Goal: Information Seeking & Learning: Learn about a topic

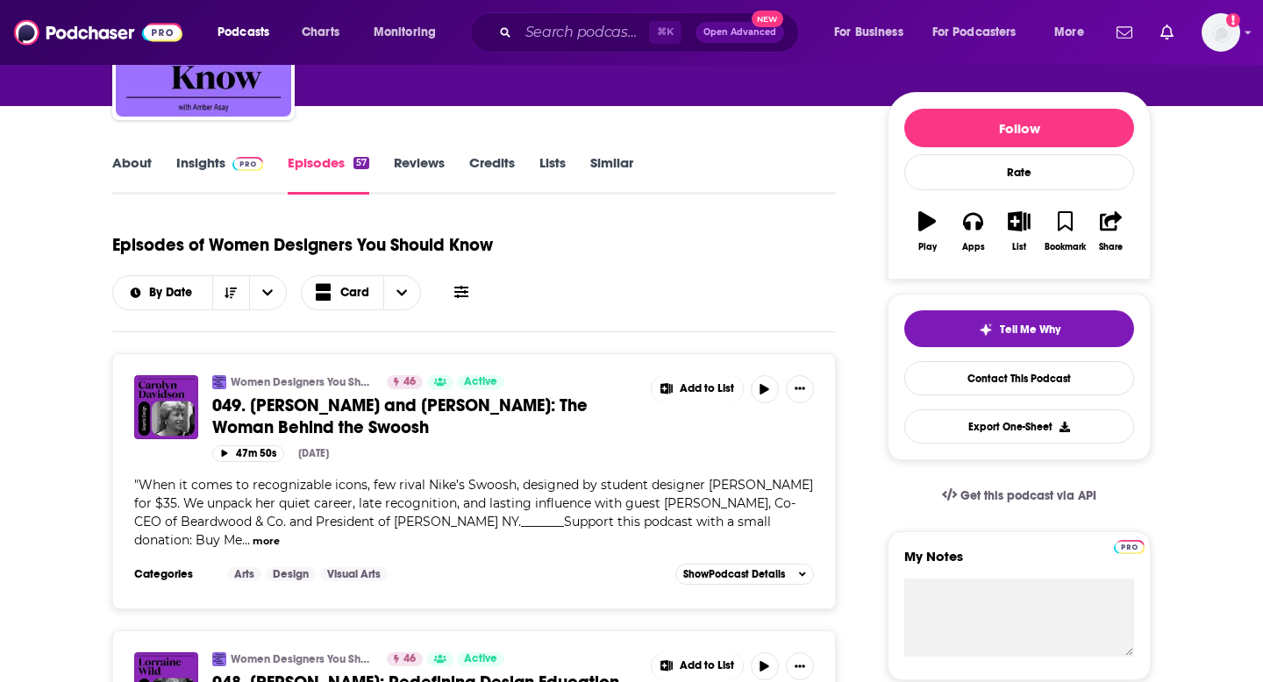
scroll to position [75, 0]
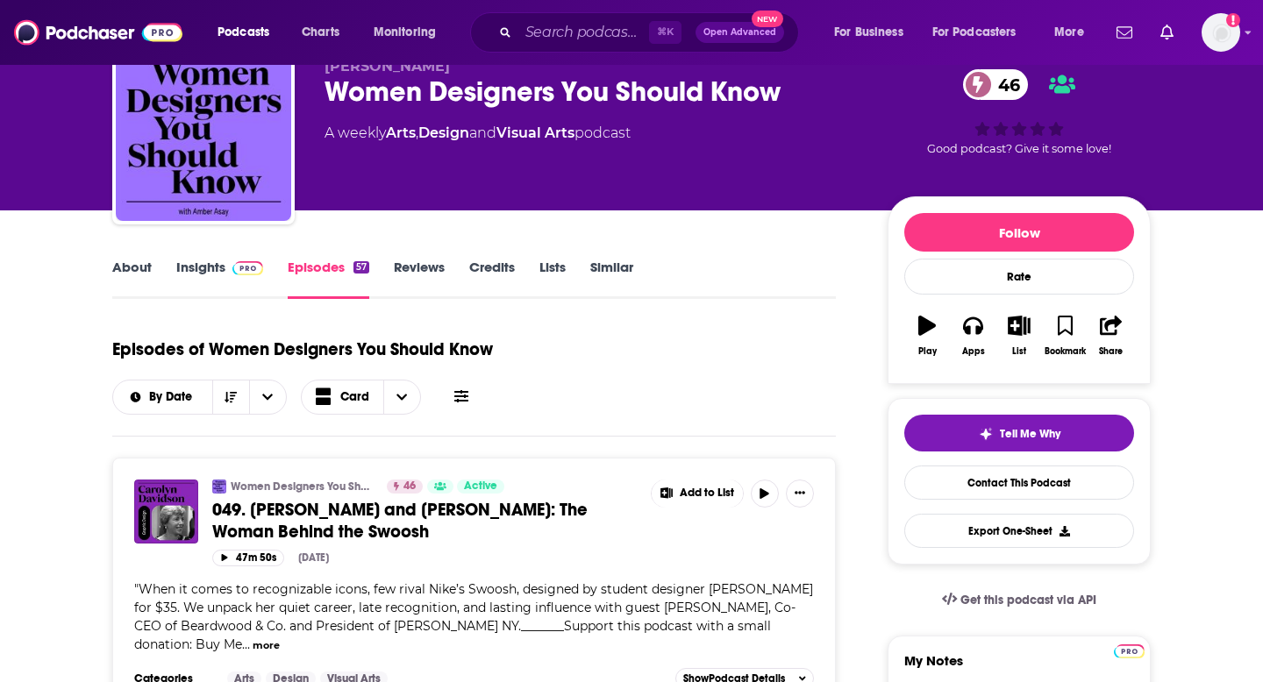
click at [124, 271] on link "About" at bounding box center [131, 279] width 39 height 40
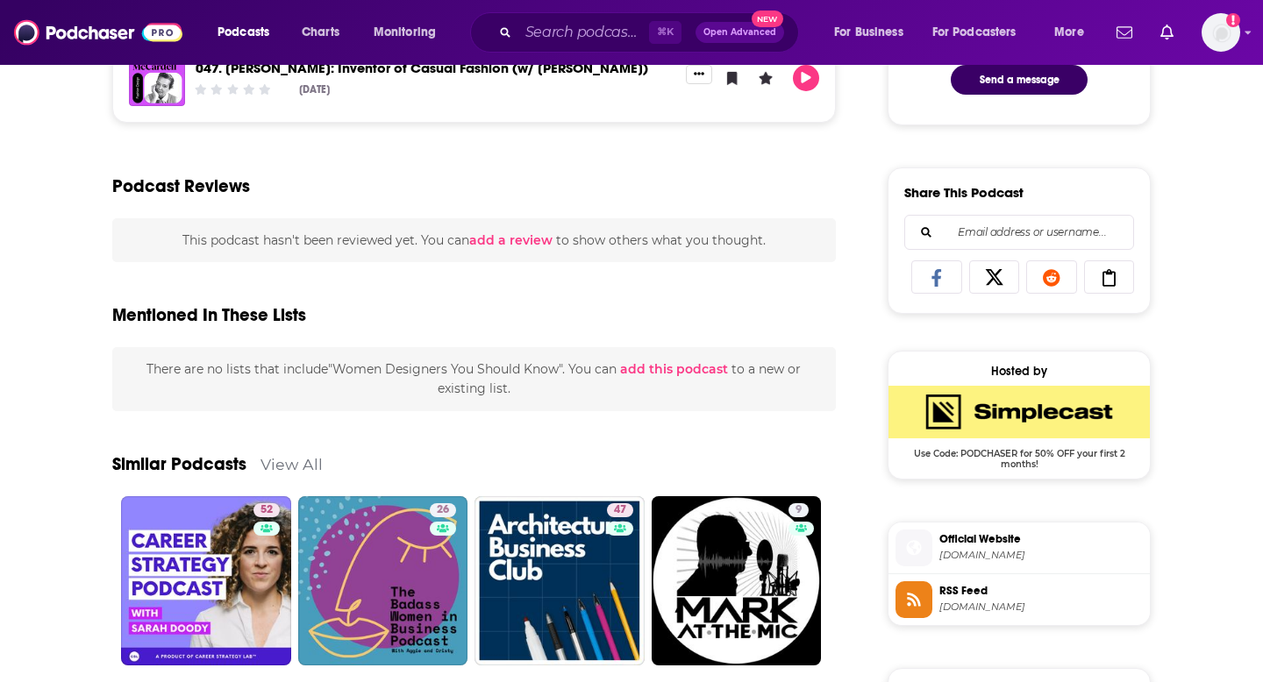
scroll to position [261, 0]
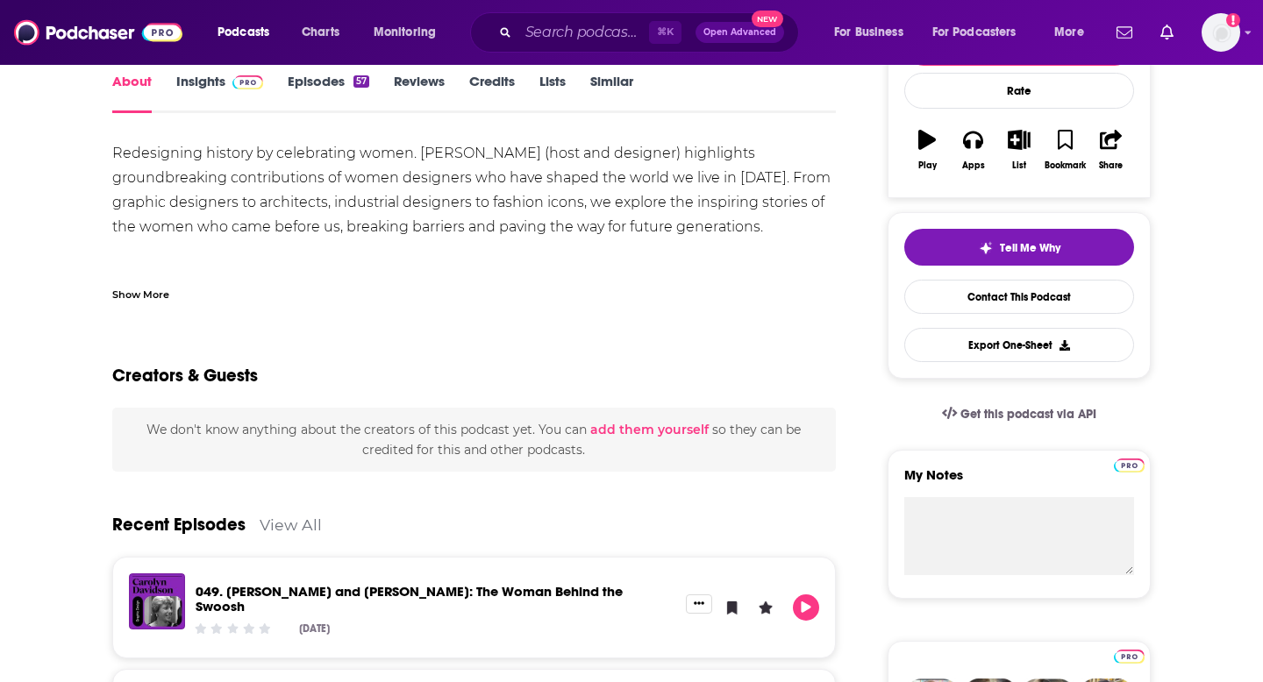
click at [228, 87] on span at bounding box center [244, 81] width 38 height 17
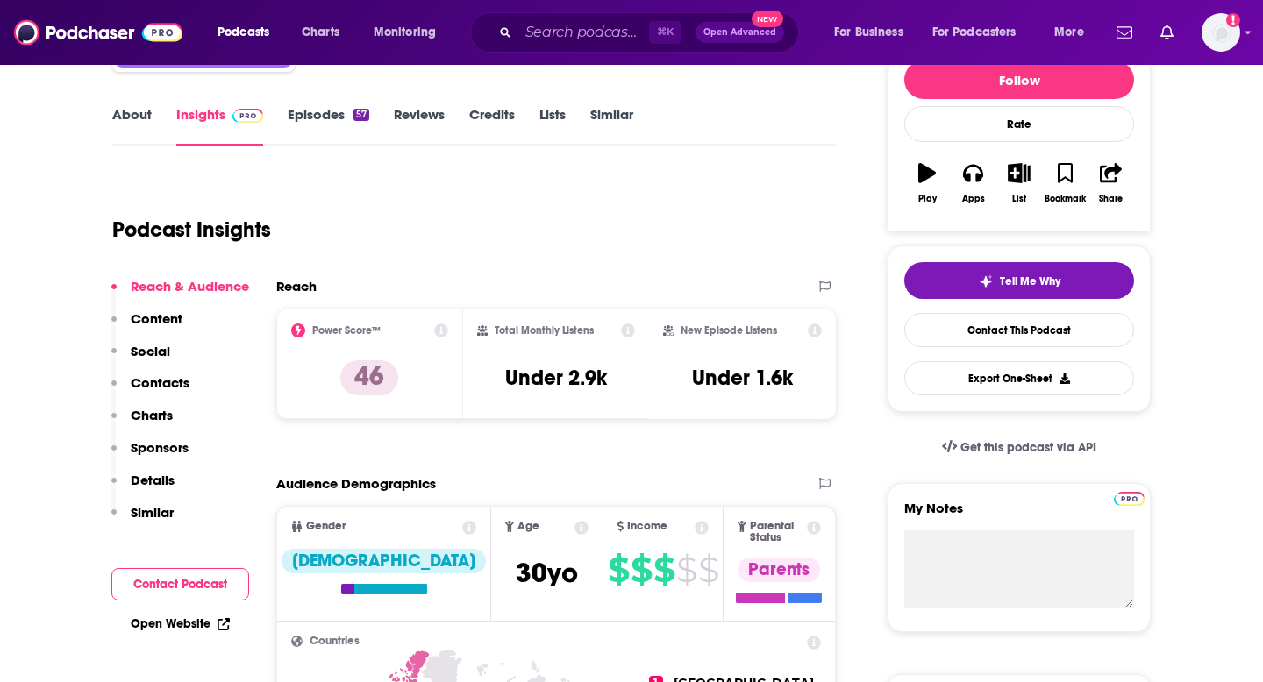
scroll to position [221, 0]
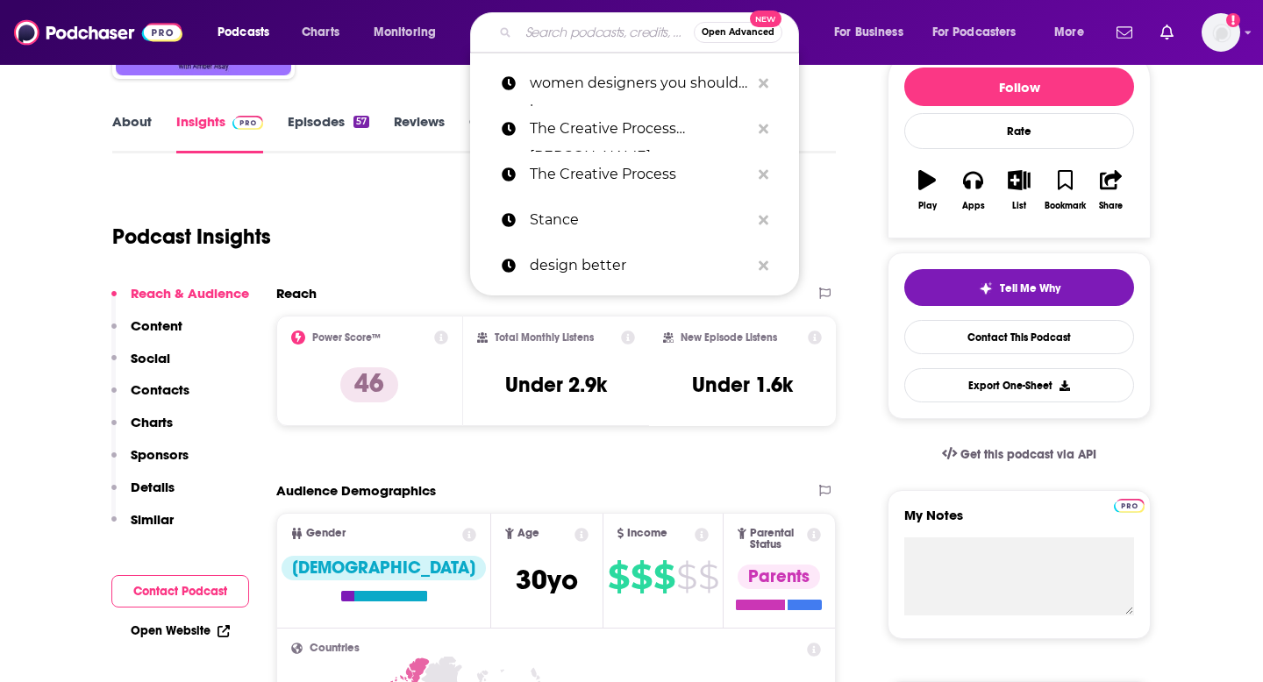
click at [593, 36] on input "Search podcasts, credits, & more..." at bounding box center [605, 32] width 175 height 28
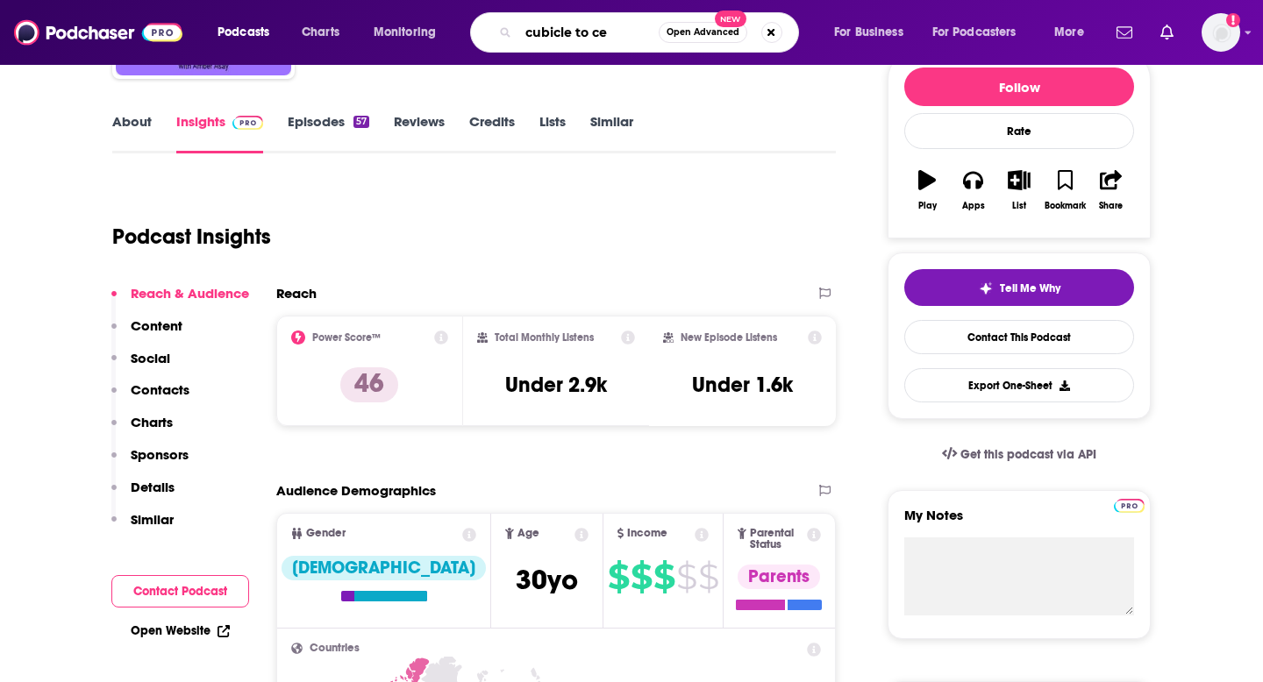
type input "cubicle to ceo"
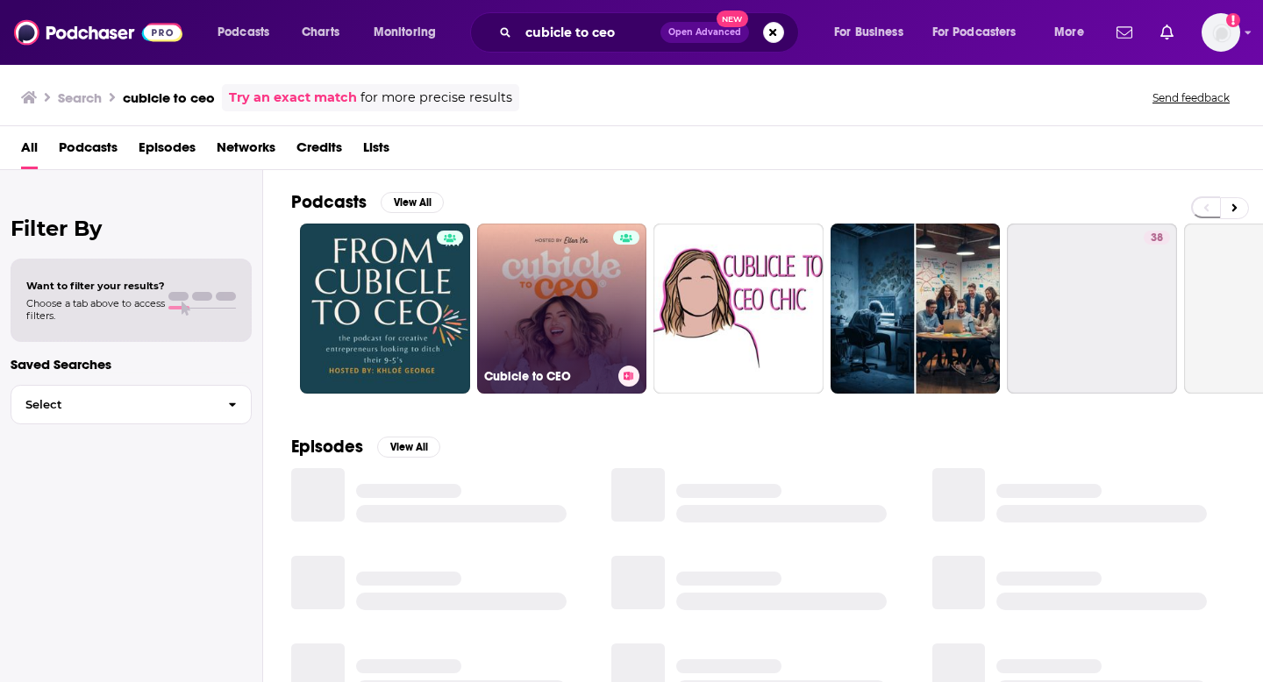
click at [576, 322] on link "Cubicle to CEO" at bounding box center [562, 309] width 170 height 170
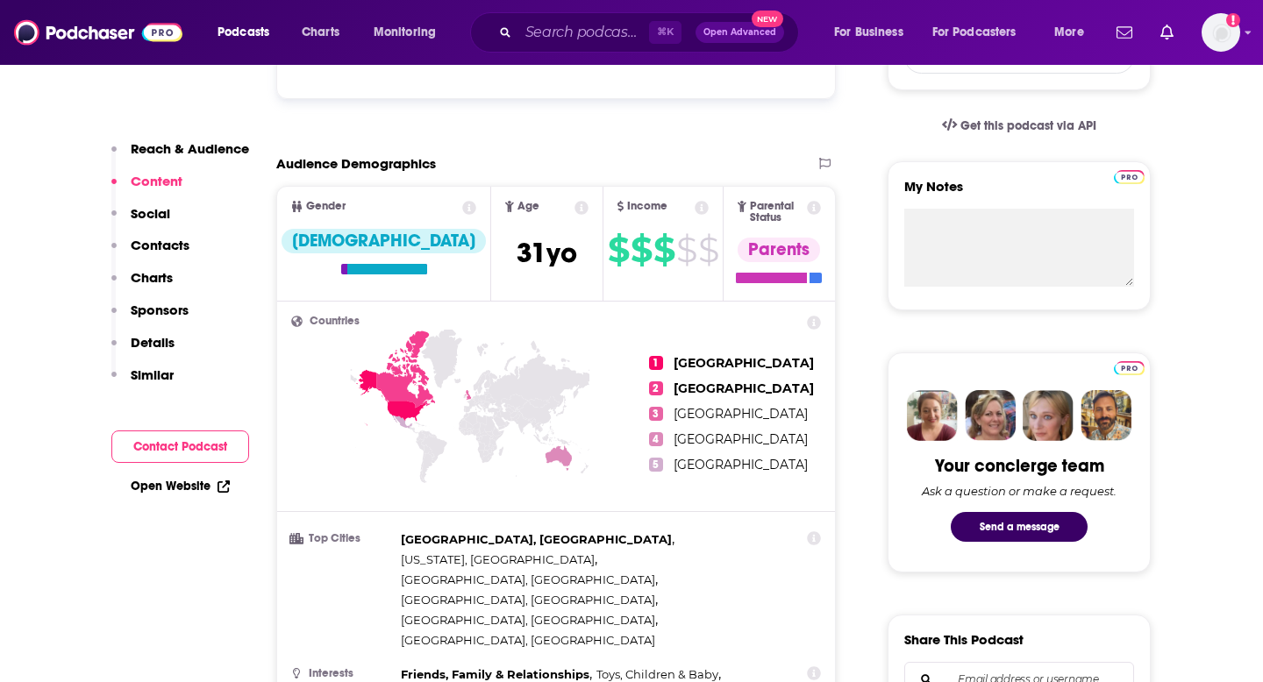
scroll to position [267, 0]
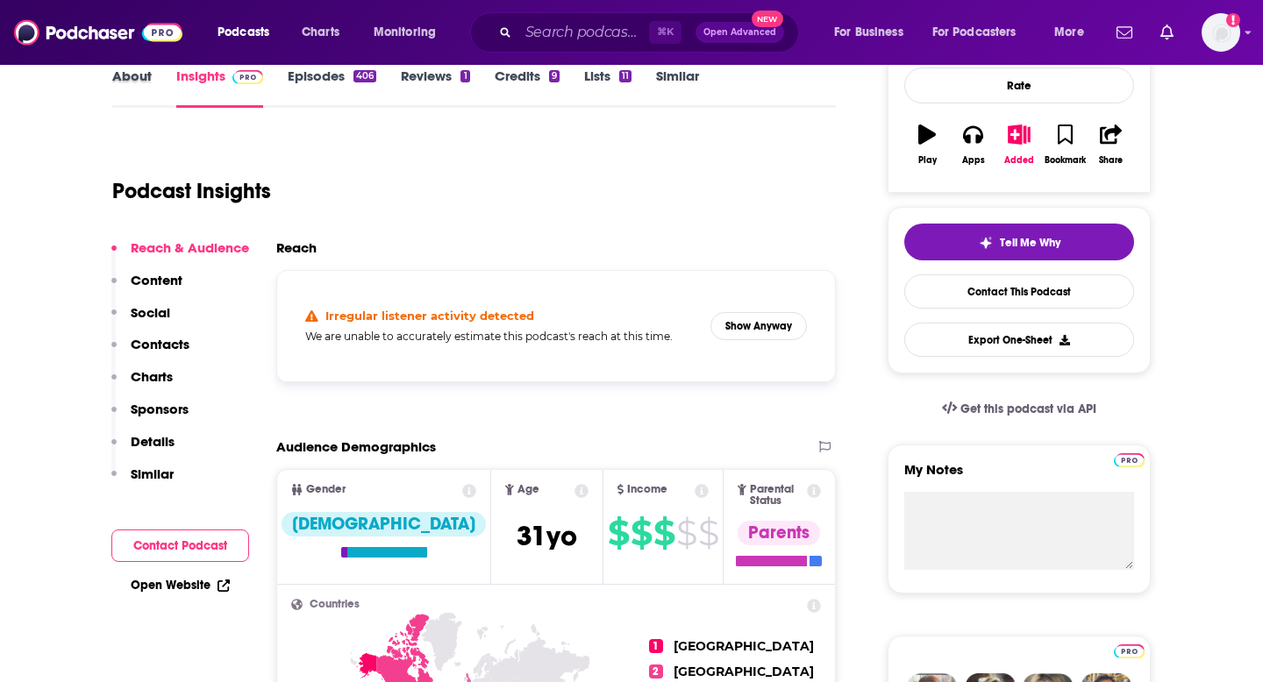
click at [154, 82] on div "About" at bounding box center [144, 88] width 64 height 40
click at [142, 80] on link "About" at bounding box center [131, 88] width 39 height 40
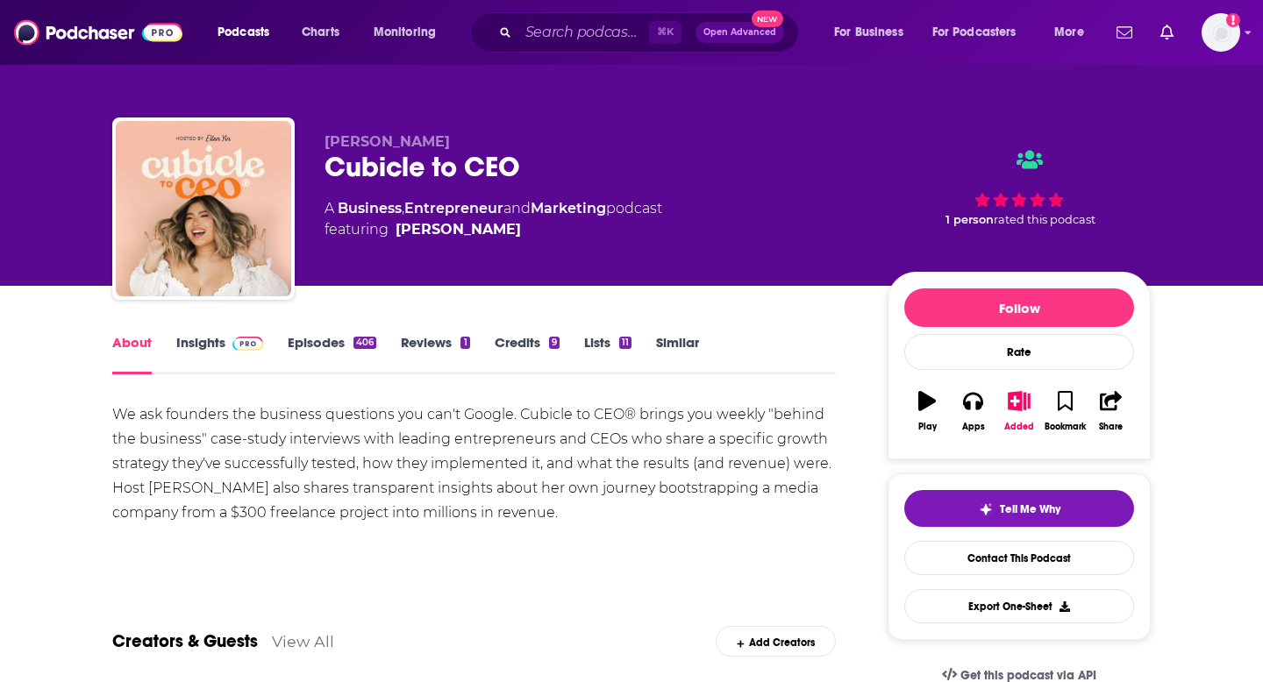
click at [236, 348] on img at bounding box center [247, 344] width 31 height 14
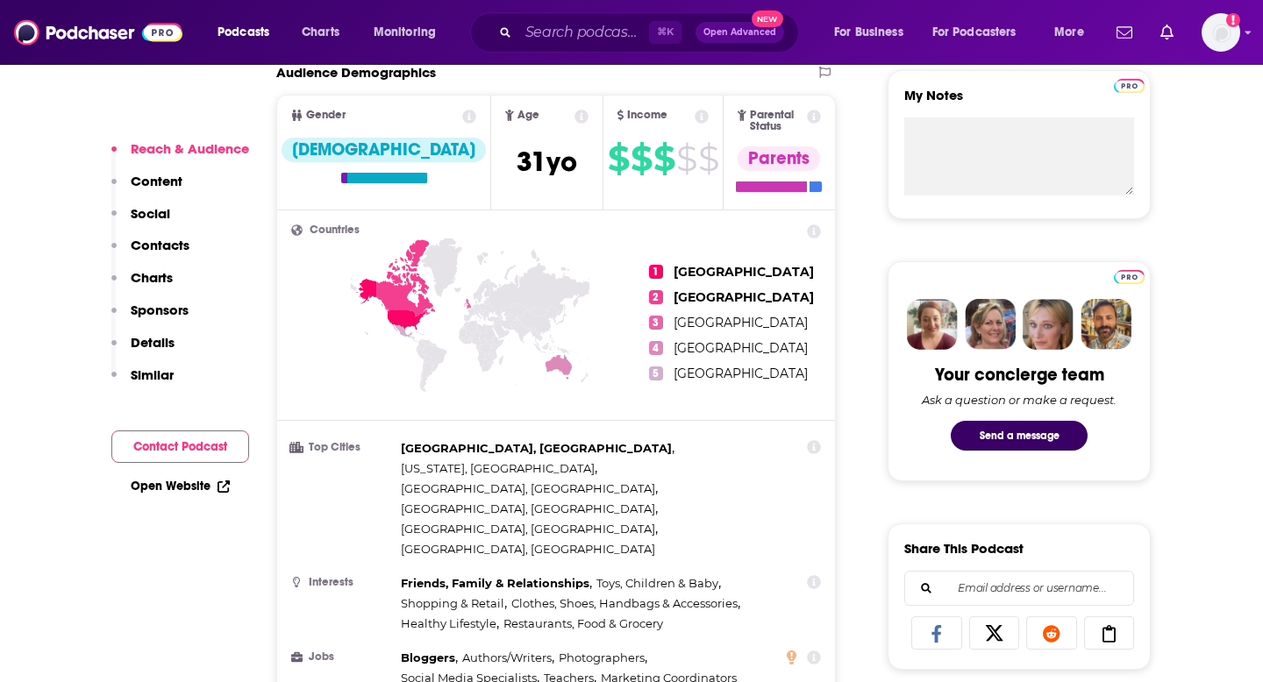
scroll to position [350, 0]
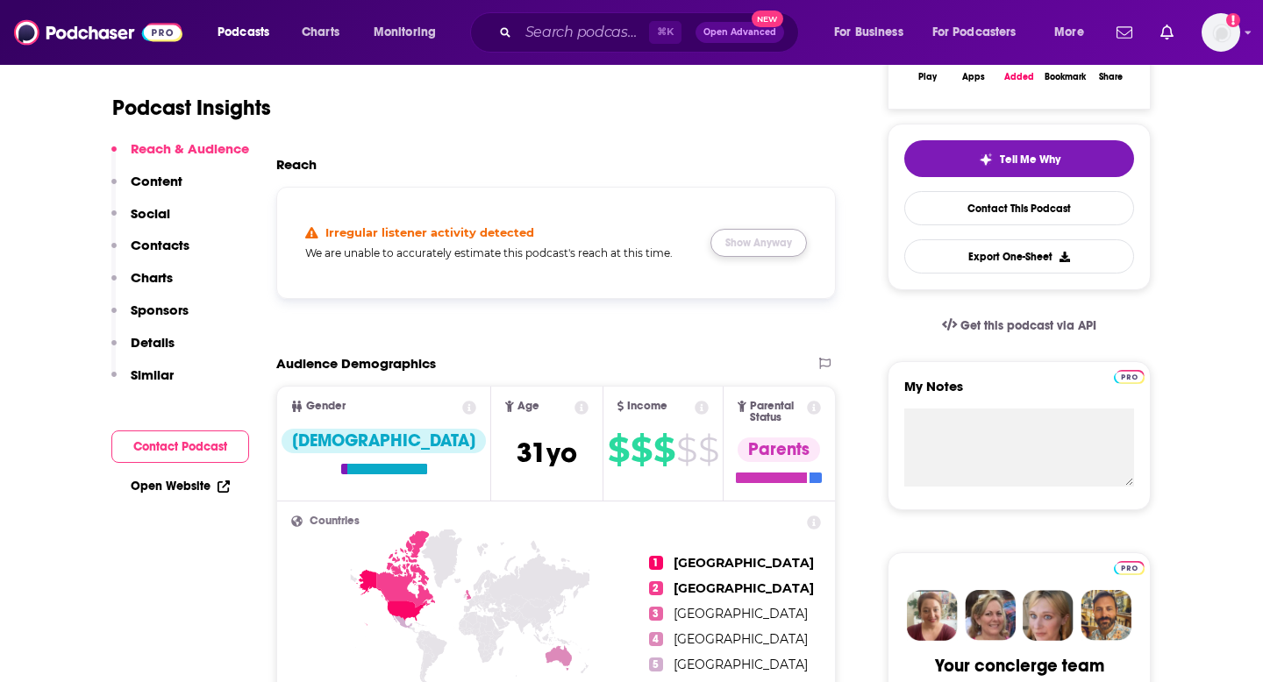
click at [746, 243] on button "Show Anyway" at bounding box center [758, 243] width 96 height 28
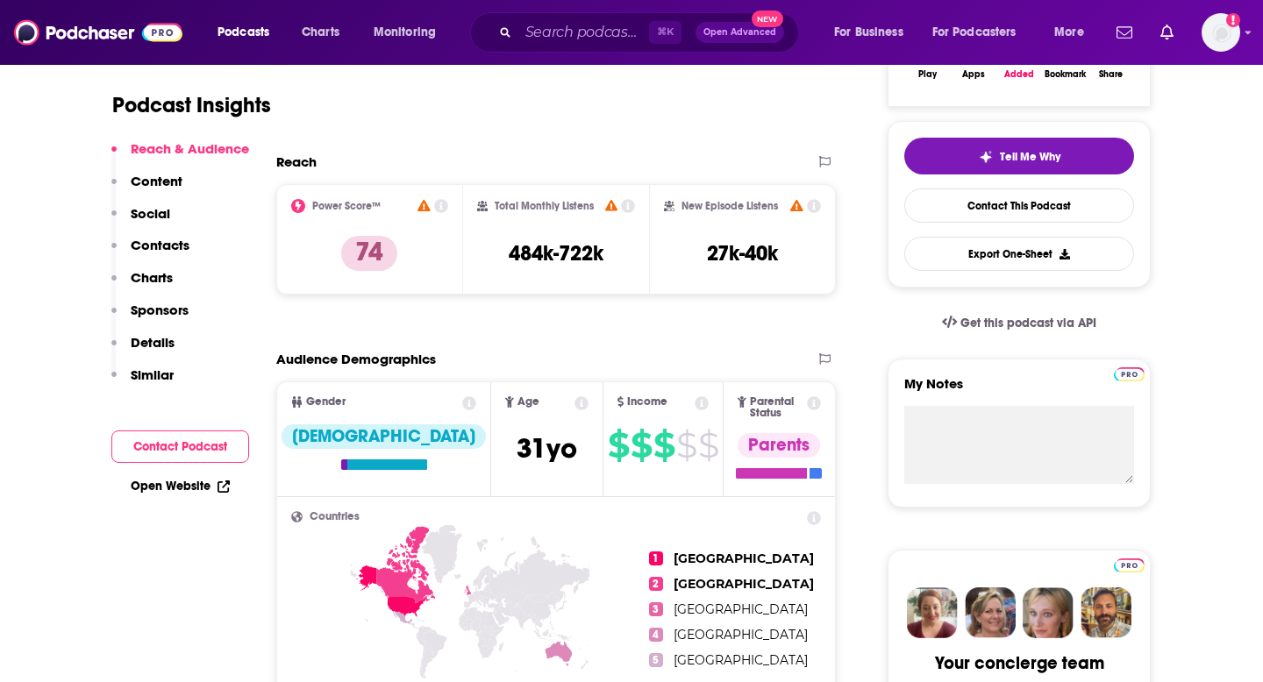
scroll to position [0, 0]
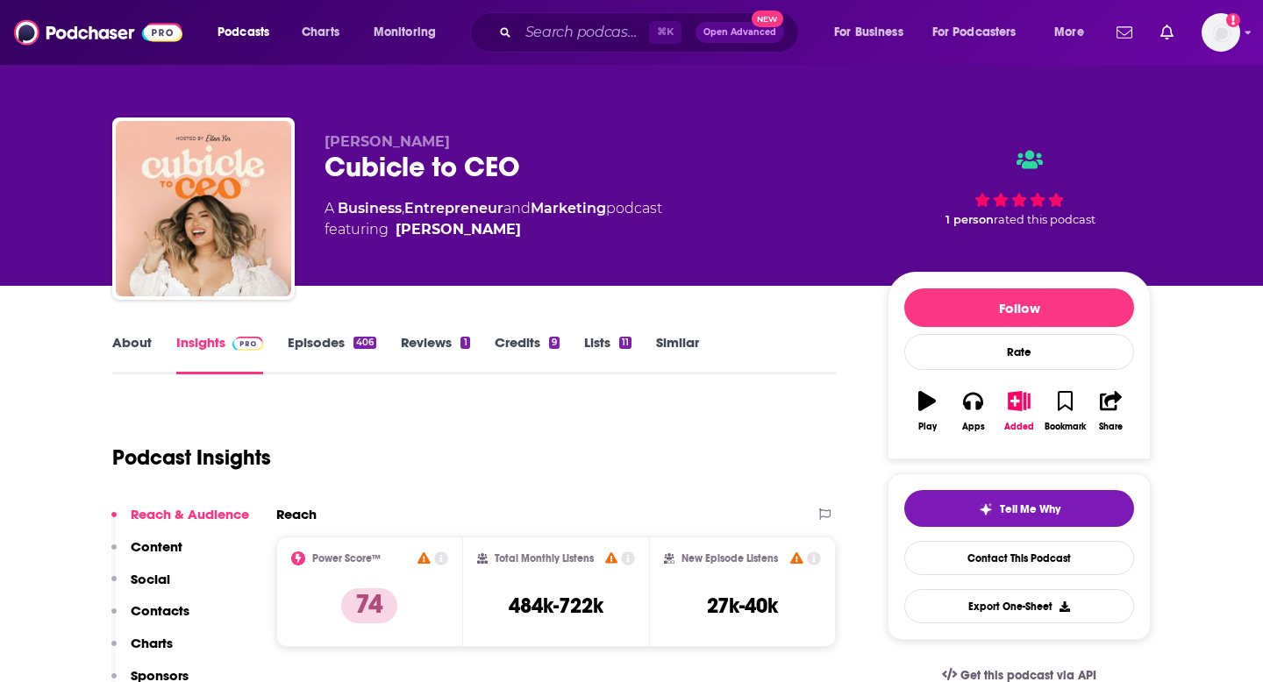
click at [138, 336] on link "About" at bounding box center [131, 354] width 39 height 40
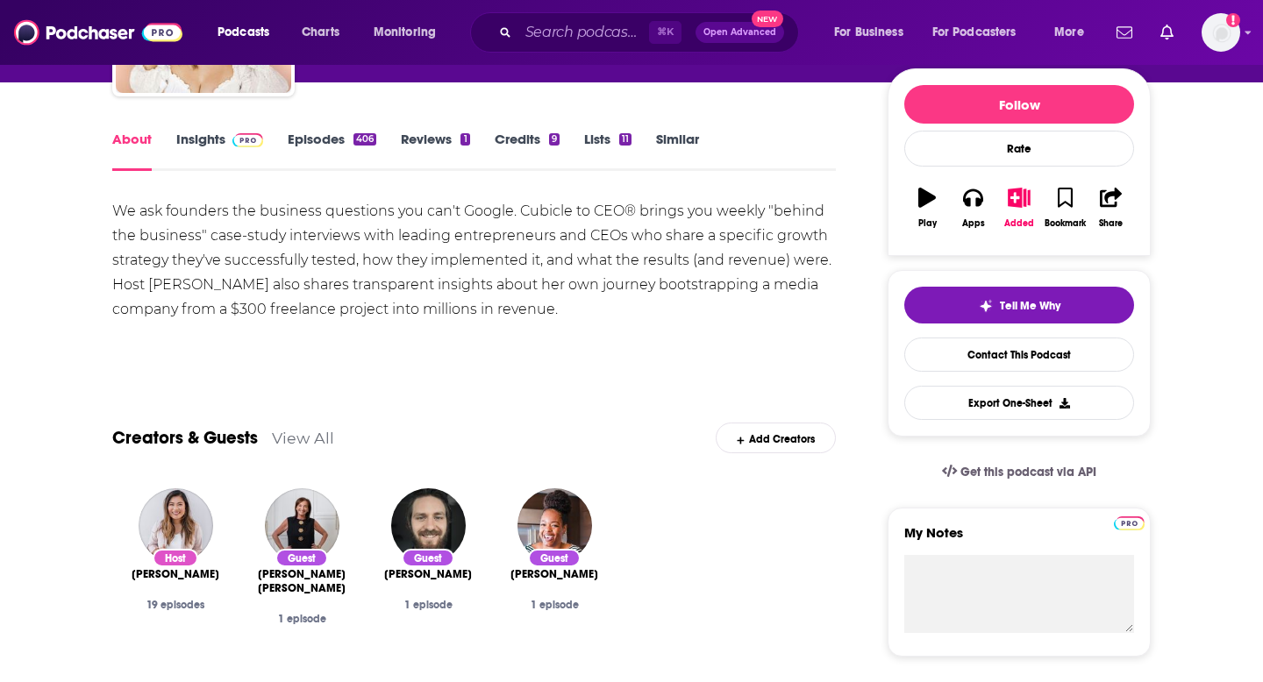
scroll to position [177, 0]
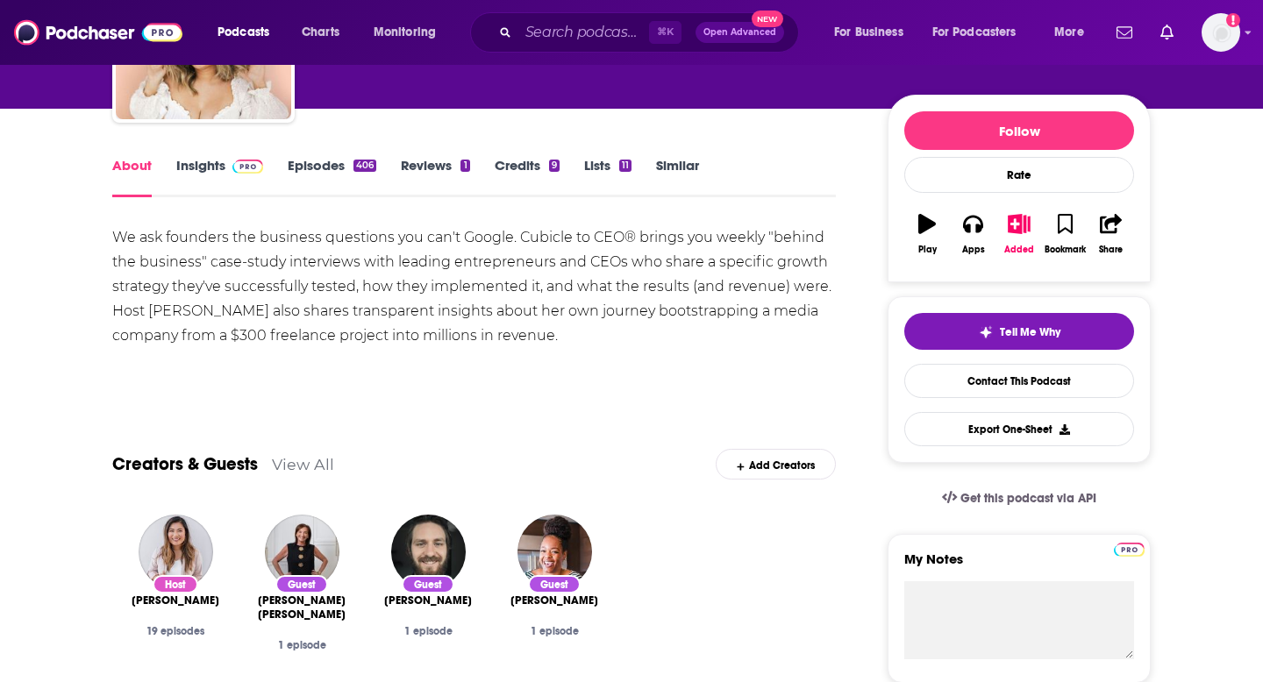
click at [332, 162] on link "Episodes 406" at bounding box center [332, 177] width 89 height 40
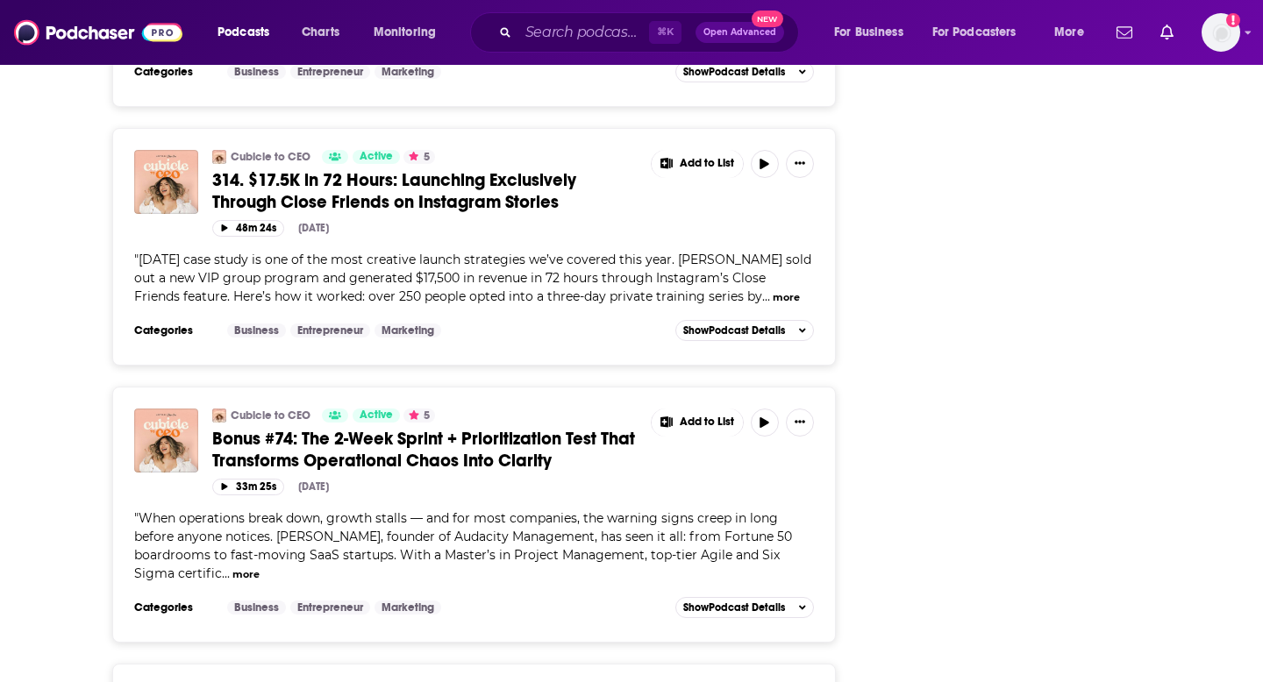
scroll to position [3100, 0]
